Goal: Task Accomplishment & Management: Manage account settings

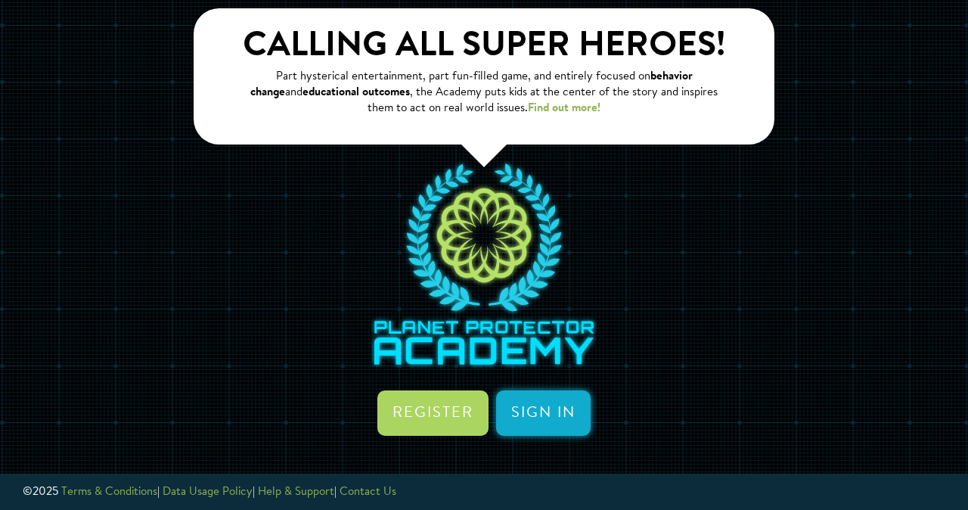
click at [545, 422] on link "Sign in" at bounding box center [543, 412] width 95 height 45
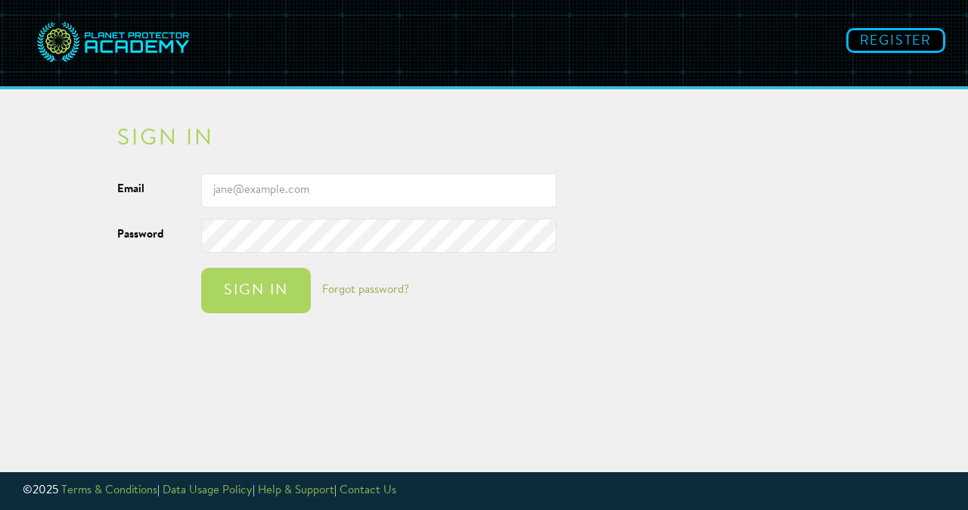
type input "[EMAIL_ADDRESS][DOMAIN_NAME]"
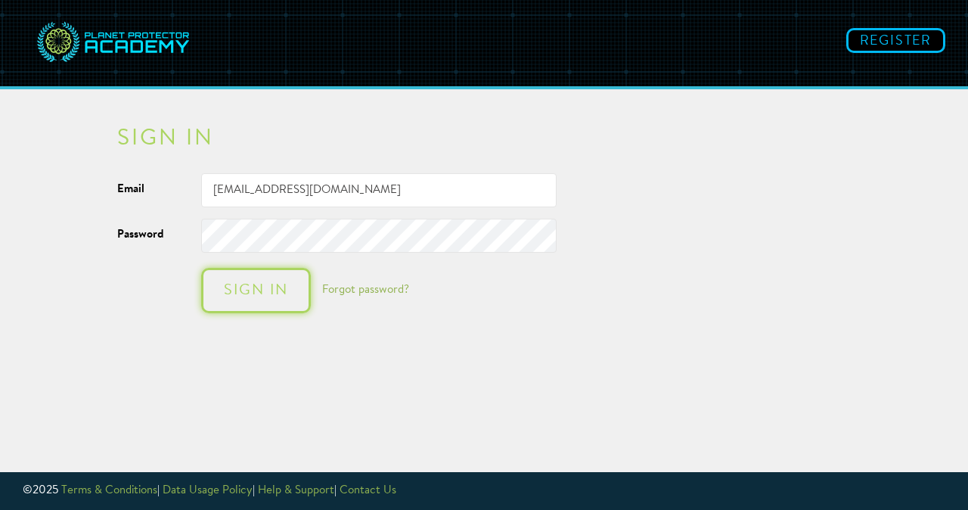
click at [265, 297] on div "Sign in" at bounding box center [255, 290] width 79 height 15
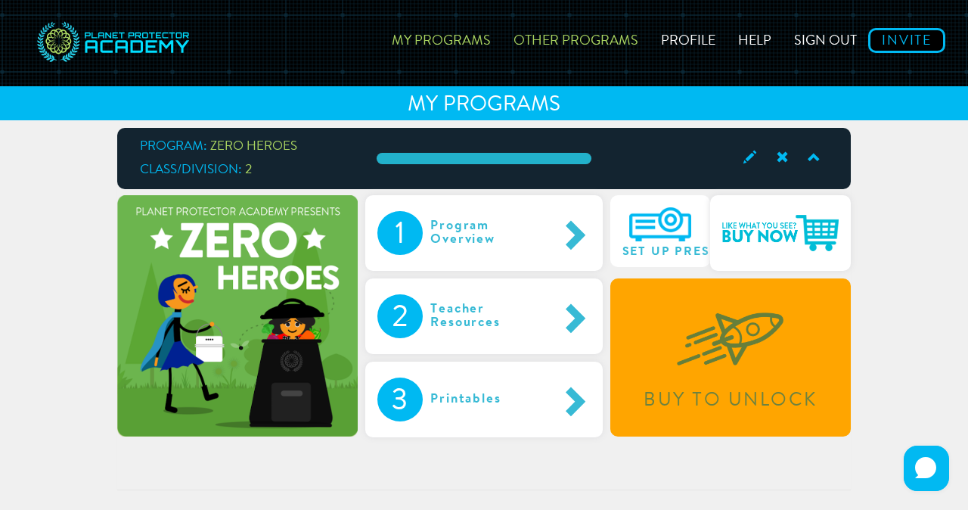
click at [571, 39] on link "Other Programs" at bounding box center [575, 38] width 147 height 54
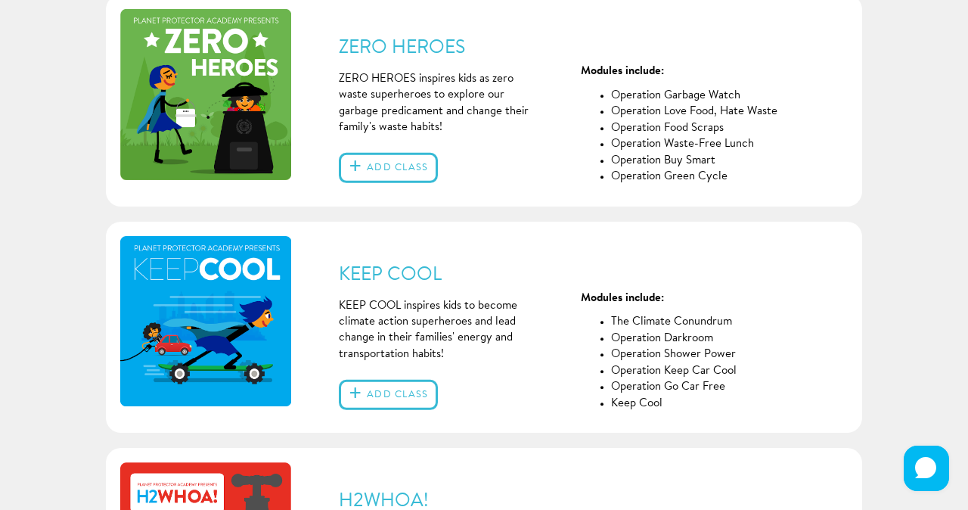
scroll to position [144, 0]
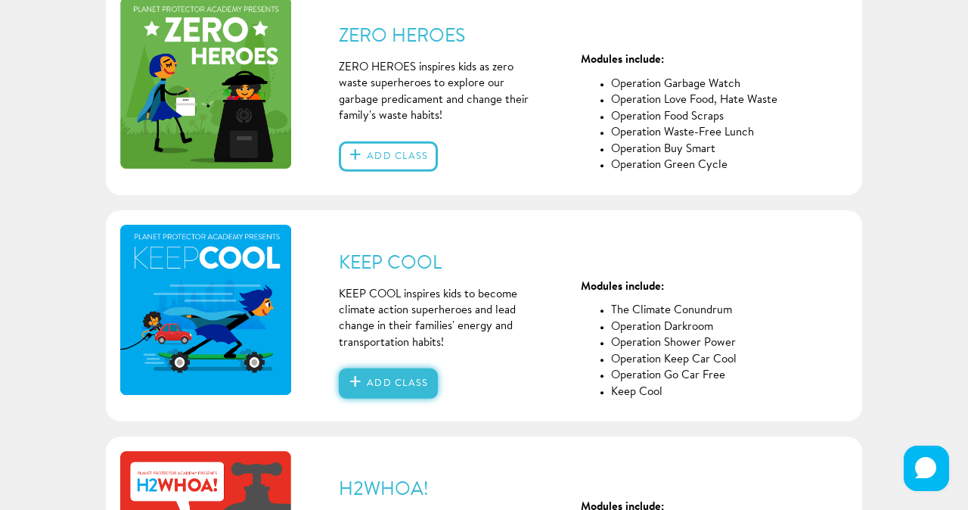
click at [402, 381] on button "Add class" at bounding box center [388, 383] width 99 height 30
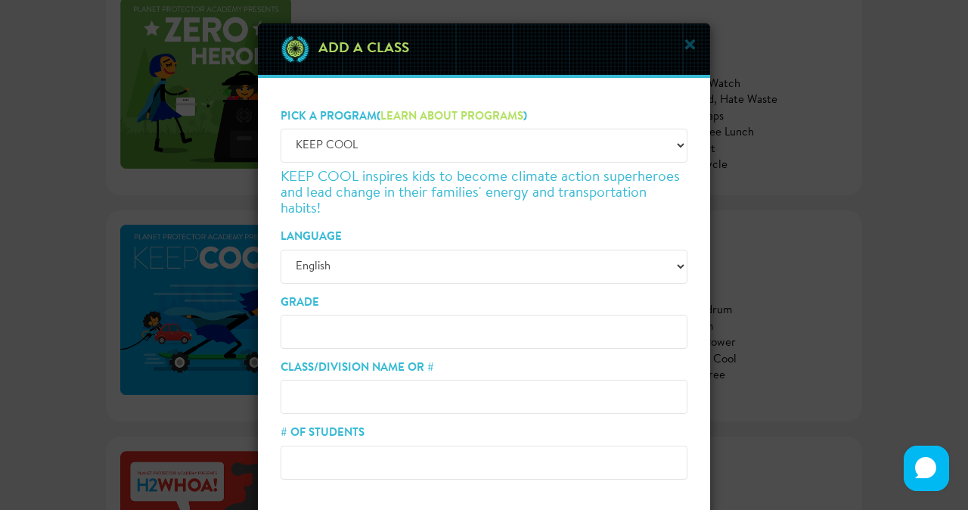
click at [331, 332] on input "Grade" at bounding box center [484, 332] width 407 height 34
type input "4/5"
click at [346, 400] on input "Class/Division Name or #" at bounding box center [484, 397] width 407 height 34
type input "Division 2"
click at [341, 465] on input "# of Students" at bounding box center [484, 463] width 407 height 34
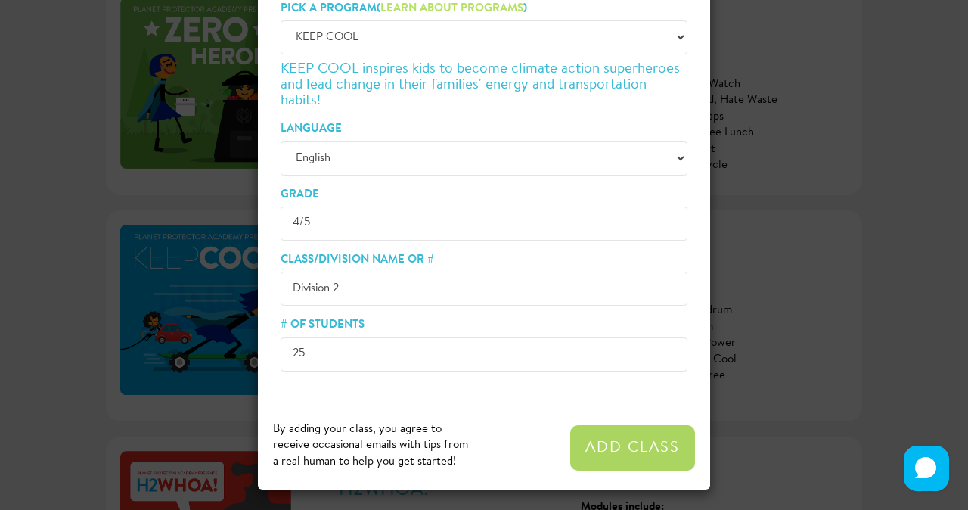
scroll to position [107, 0]
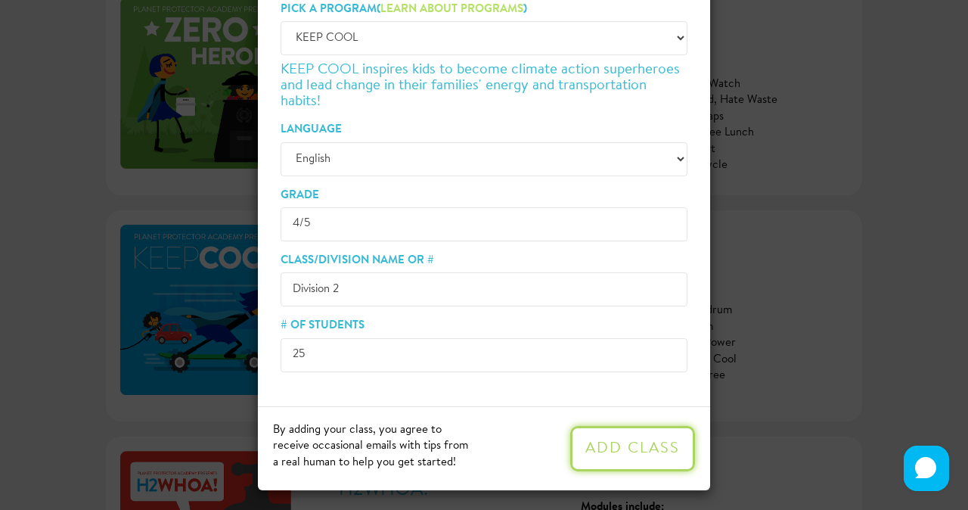
type input "25"
click at [606, 450] on button "Add Class" at bounding box center [632, 448] width 125 height 45
